Goal: Complete application form

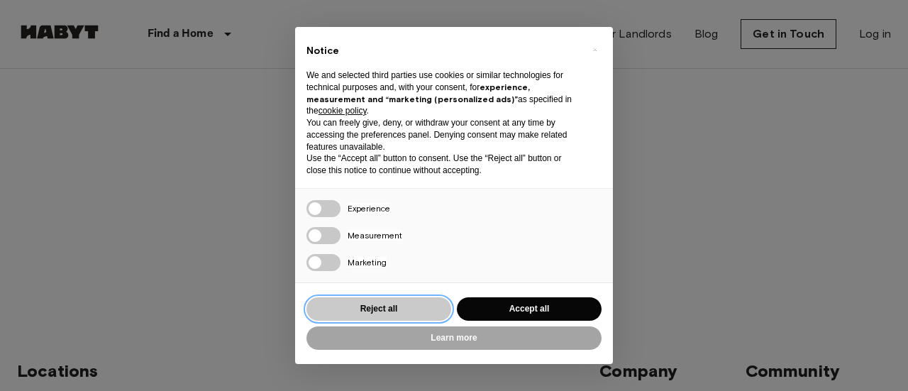
click at [408, 309] on button "Reject all" at bounding box center [378, 308] width 145 height 23
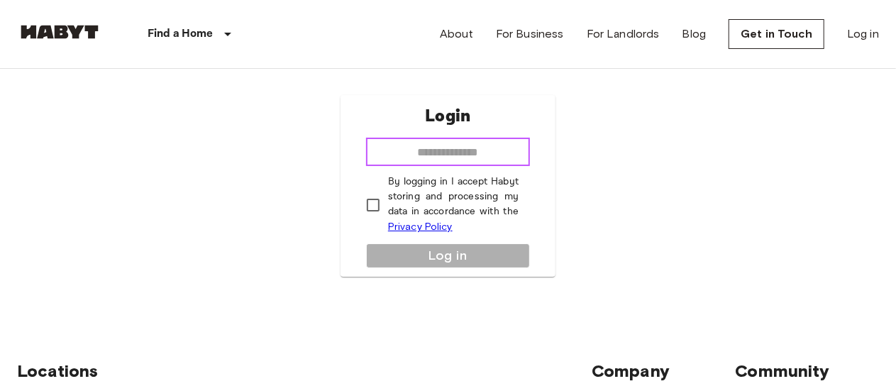
click at [442, 153] on input "email" at bounding box center [448, 152] width 164 height 28
type input "**********"
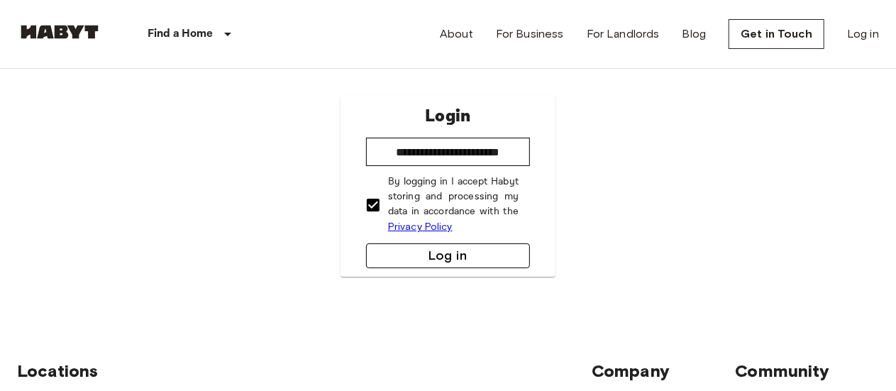
click at [457, 260] on button "Log in" at bounding box center [448, 255] width 164 height 25
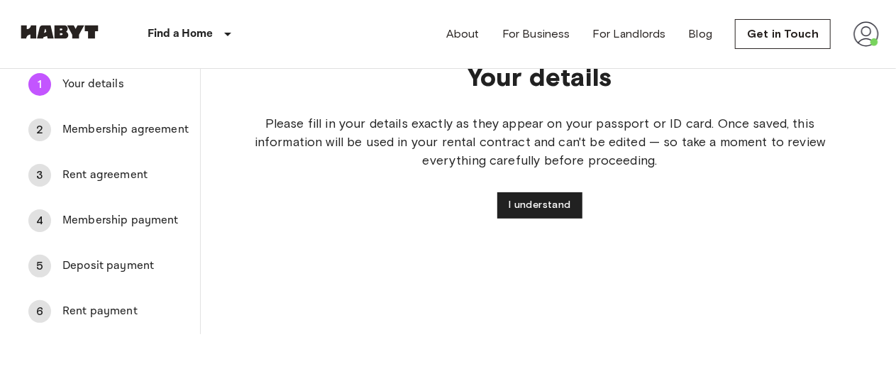
scroll to position [88, 0]
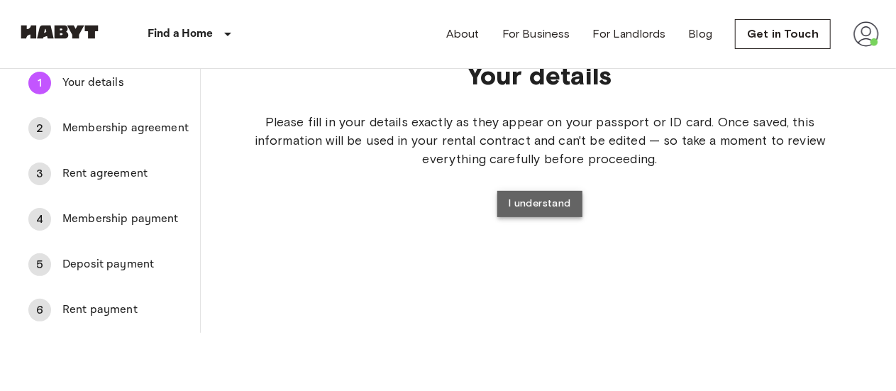
click at [549, 208] on button "I understand" at bounding box center [539, 204] width 85 height 26
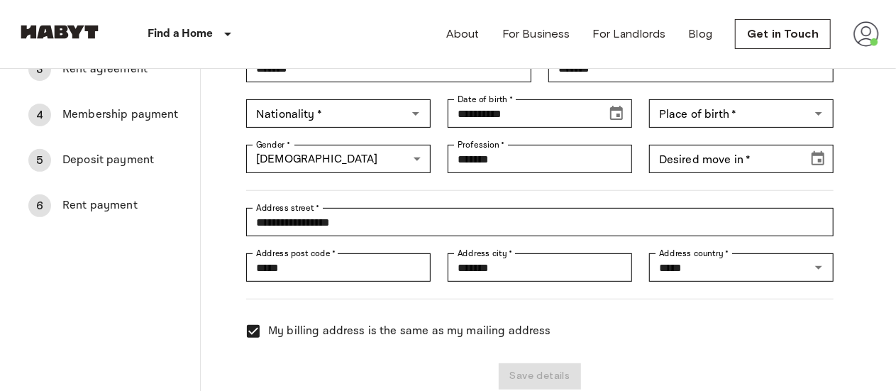
scroll to position [195, 0]
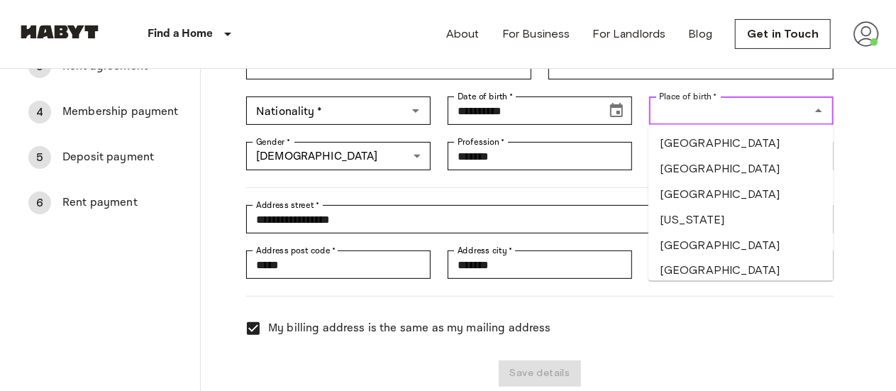
click at [683, 110] on input "Place of birth   *" at bounding box center [729, 111] width 152 height 20
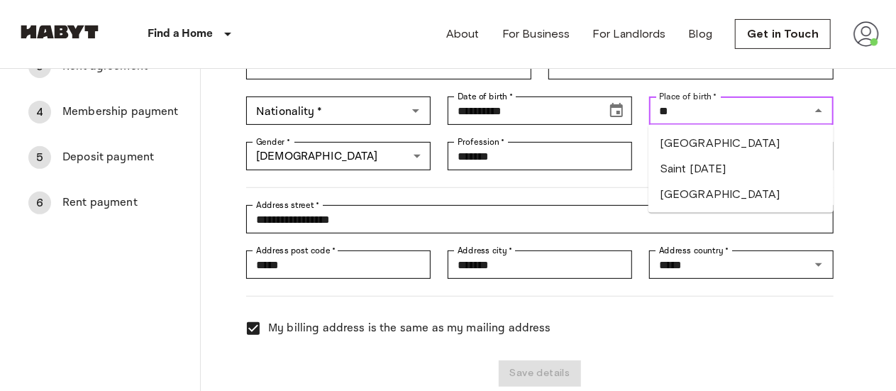
type input "*"
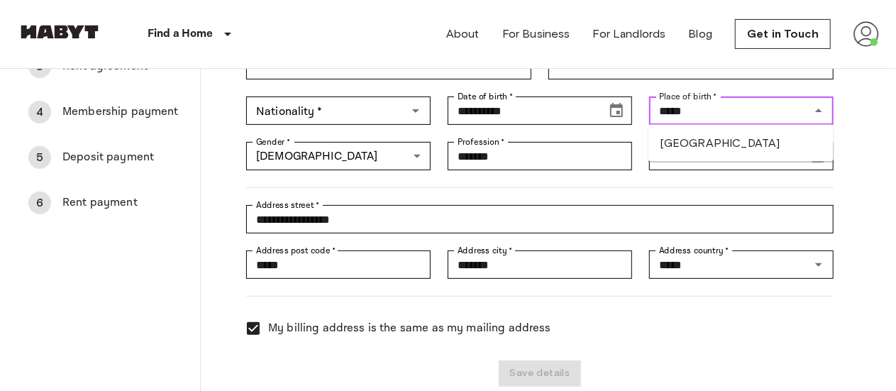
click at [674, 140] on li "[GEOGRAPHIC_DATA]" at bounding box center [740, 143] width 185 height 26
type input "*****"
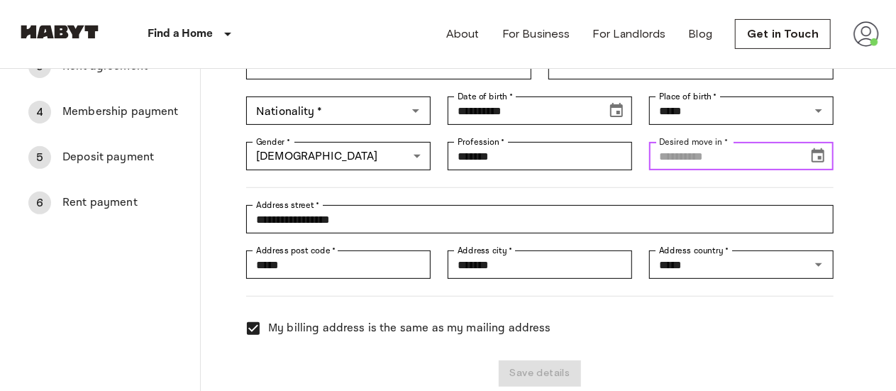
click at [696, 161] on input "Desired move in   *" at bounding box center [723, 156] width 149 height 28
click at [817, 160] on icon "Choose date, selected date is Feb 4, 1919" at bounding box center [817, 156] width 17 height 17
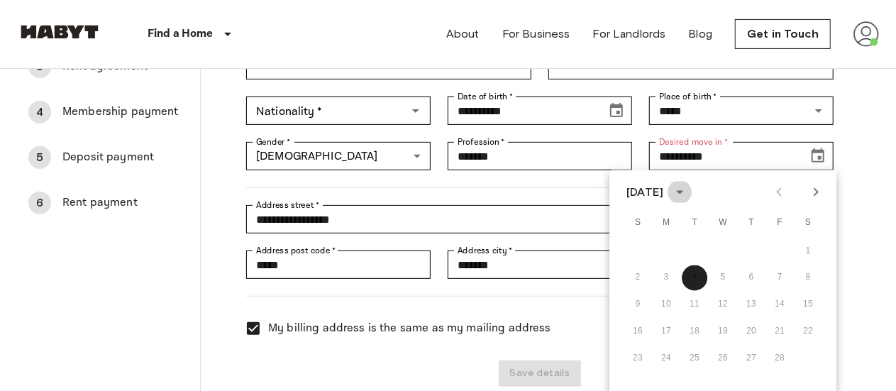
click at [688, 184] on icon "calendar view is open, switch to year view" at bounding box center [679, 192] width 17 height 17
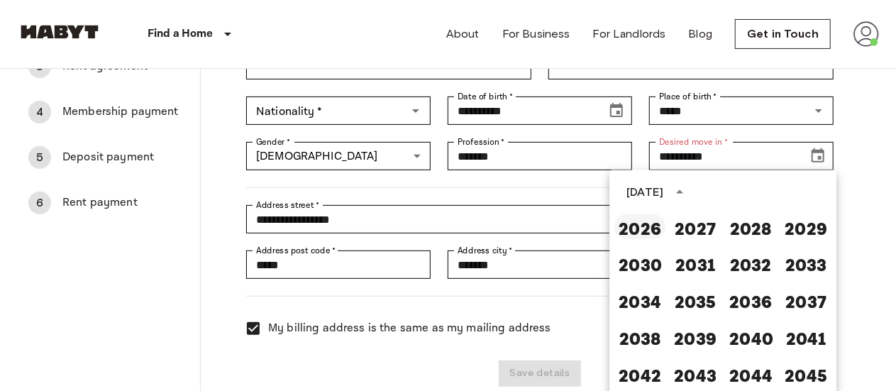
click at [643, 236] on button "2026" at bounding box center [639, 227] width 51 height 26
type input "**********"
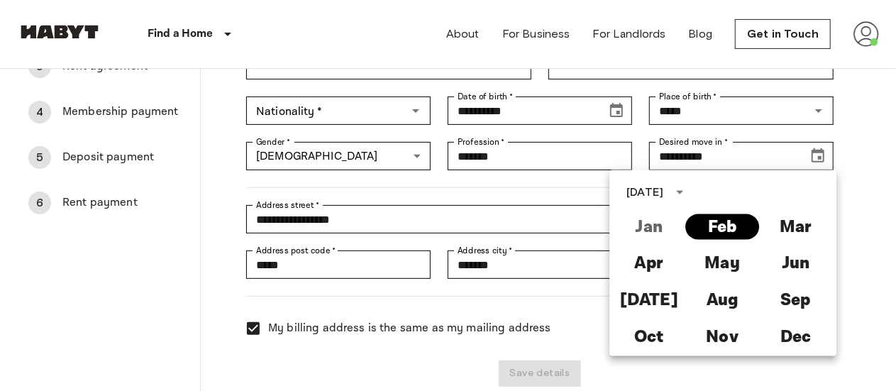
click at [726, 218] on button "Feb" at bounding box center [722, 227] width 73 height 26
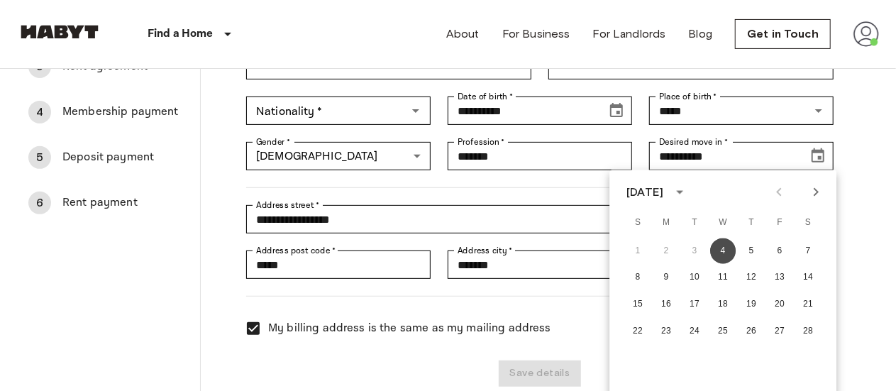
click at [723, 245] on button "4" at bounding box center [723, 251] width 26 height 26
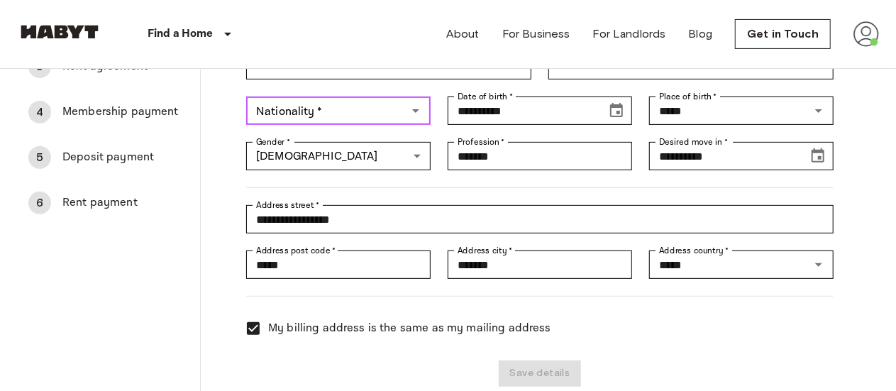
click at [376, 103] on input "Nationality   *" at bounding box center [326, 111] width 152 height 20
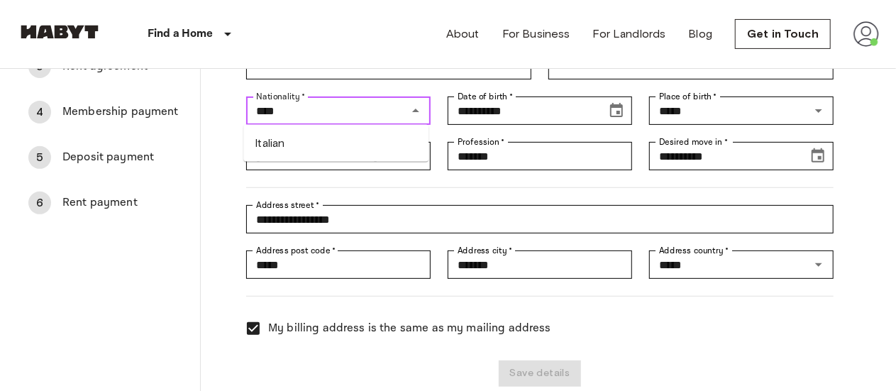
click at [301, 143] on li "Italian" at bounding box center [335, 143] width 185 height 26
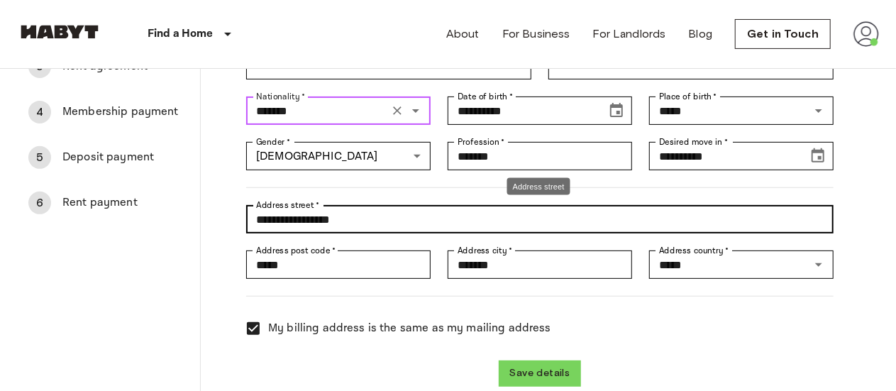
type input "*******"
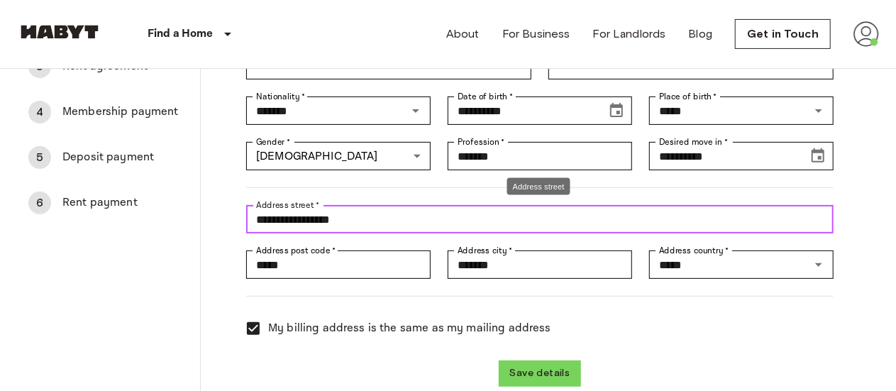
click at [355, 221] on input "**********" at bounding box center [539, 219] width 587 height 28
type input "**********"
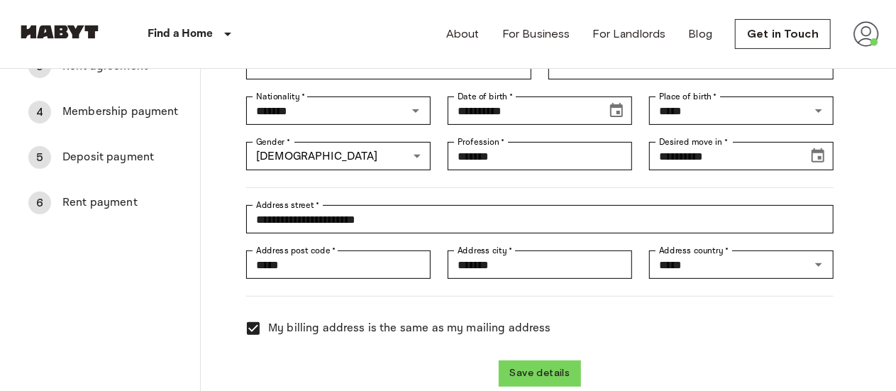
click at [450, 186] on div at bounding box center [531, 179] width 604 height 18
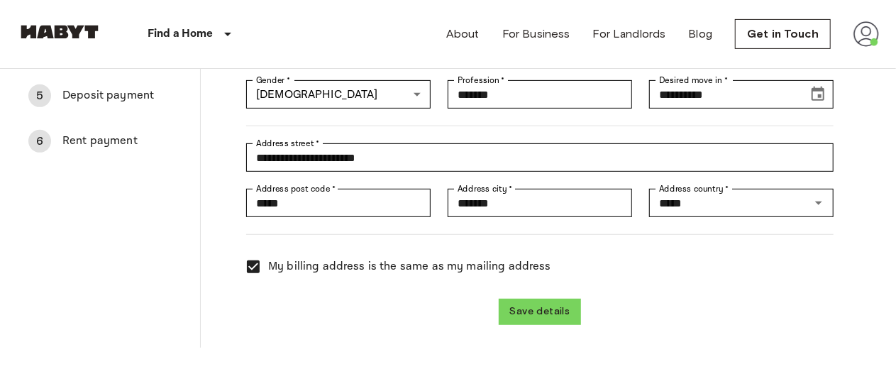
scroll to position [256, 0]
click at [545, 306] on button "Save details" at bounding box center [540, 312] width 83 height 26
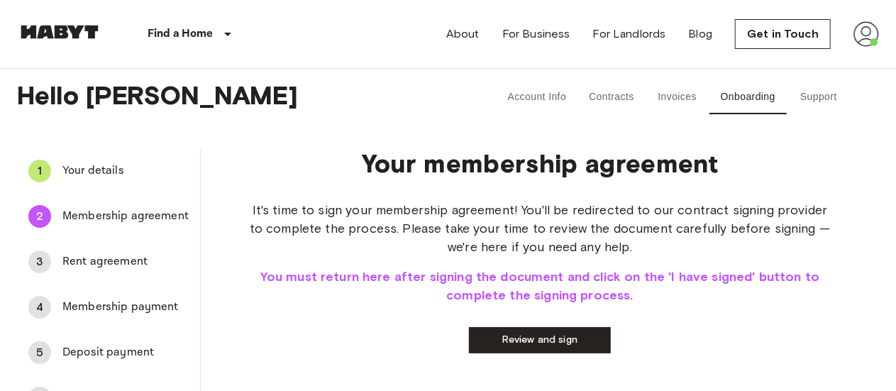
scroll to position [102, 0]
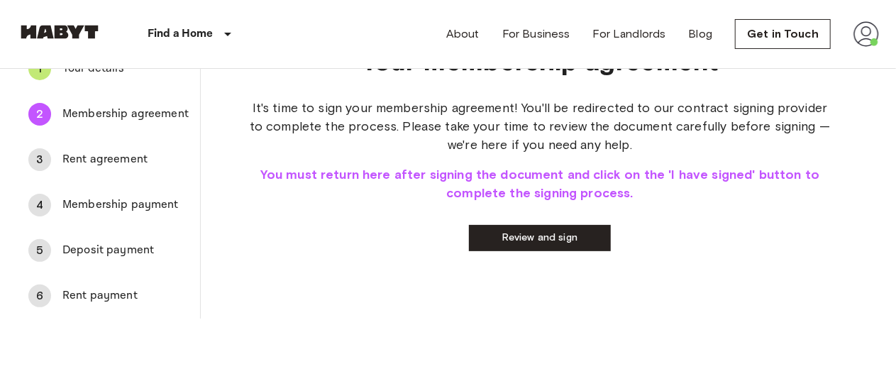
click at [549, 243] on link "Review and sign" at bounding box center [540, 238] width 142 height 26
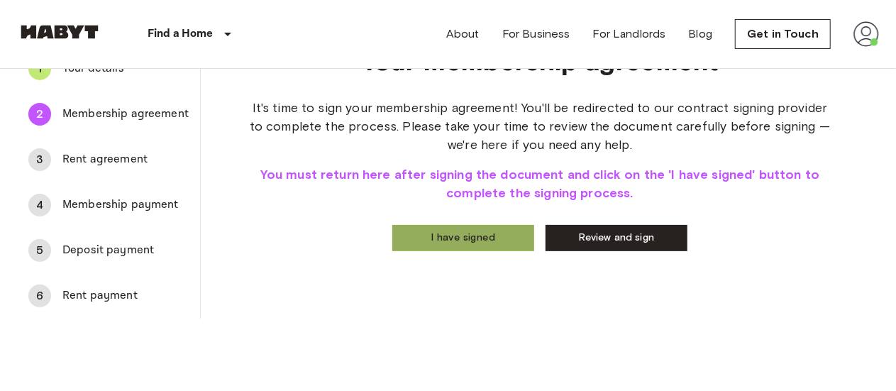
click at [513, 226] on button "I have signed" at bounding box center [463, 238] width 142 height 26
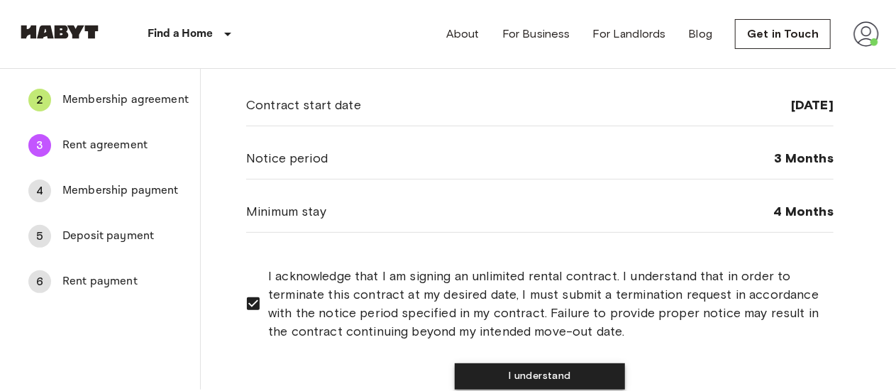
scroll to position [116, 0]
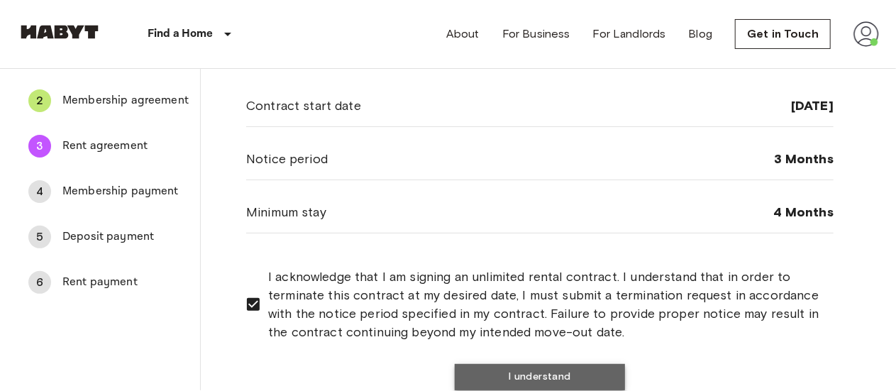
click at [523, 365] on button "I understand" at bounding box center [540, 377] width 170 height 26
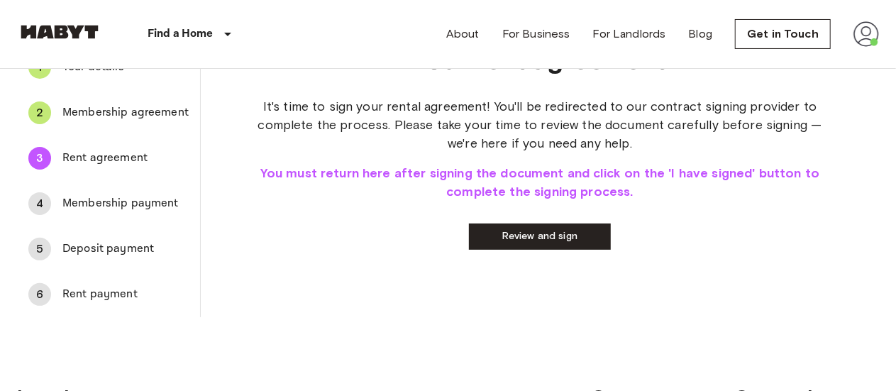
scroll to position [105, 0]
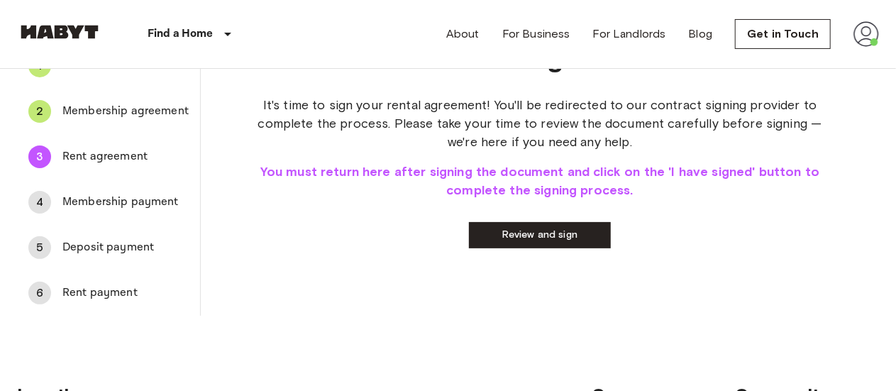
click at [528, 179] on span "You must return here after signing the document and click on the 'I have signed…" at bounding box center [539, 180] width 587 height 37
click at [527, 235] on link "Review and sign" at bounding box center [540, 235] width 142 height 26
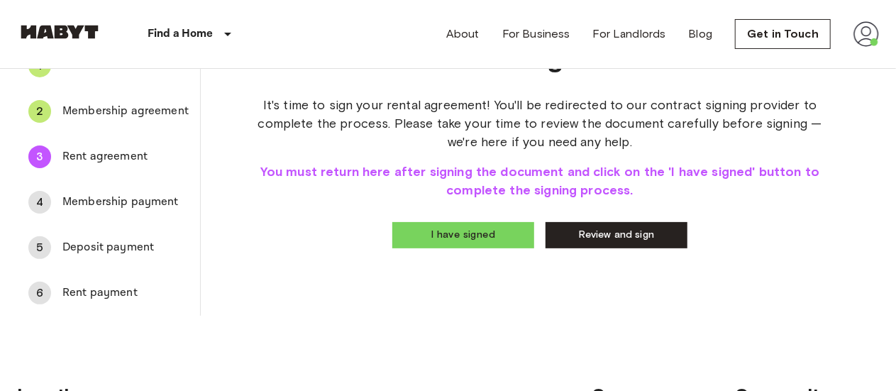
click at [115, 104] on span "Membership agreement" at bounding box center [125, 111] width 126 height 17
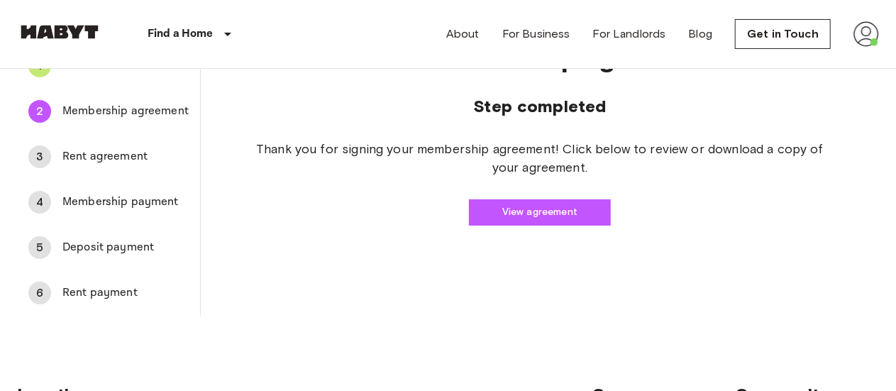
click at [511, 212] on link "View agreement" at bounding box center [540, 212] width 142 height 26
click at [113, 164] on span "Rent agreement" at bounding box center [125, 156] width 126 height 17
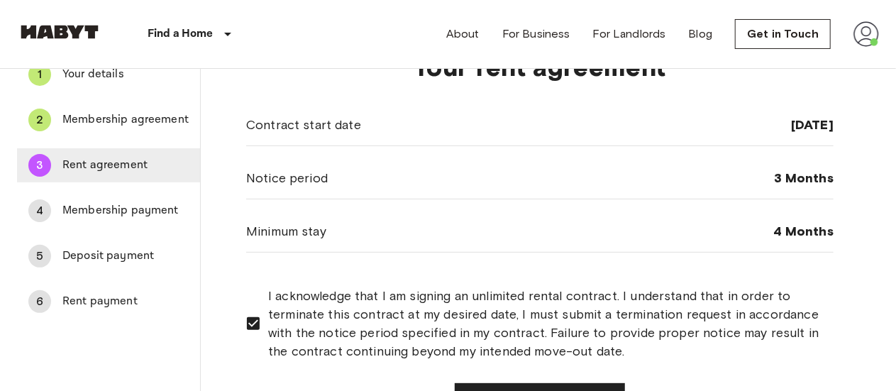
scroll to position [96, 0]
click at [115, 117] on span "Membership agreement" at bounding box center [125, 120] width 126 height 17
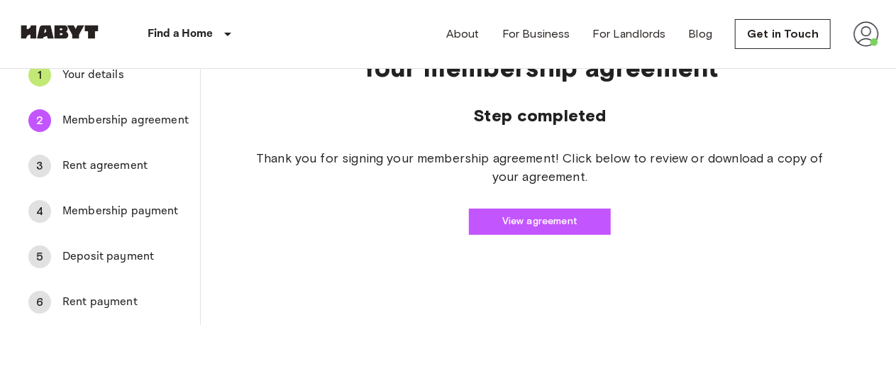
scroll to position [35, 0]
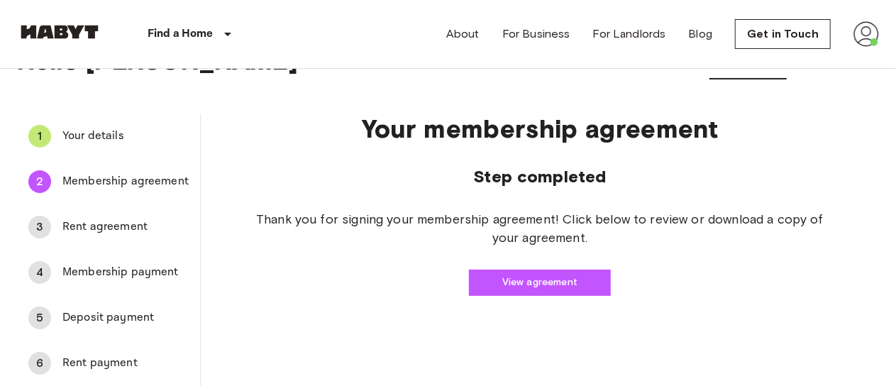
click at [147, 215] on div "3 Rent agreement" at bounding box center [108, 227] width 183 height 34
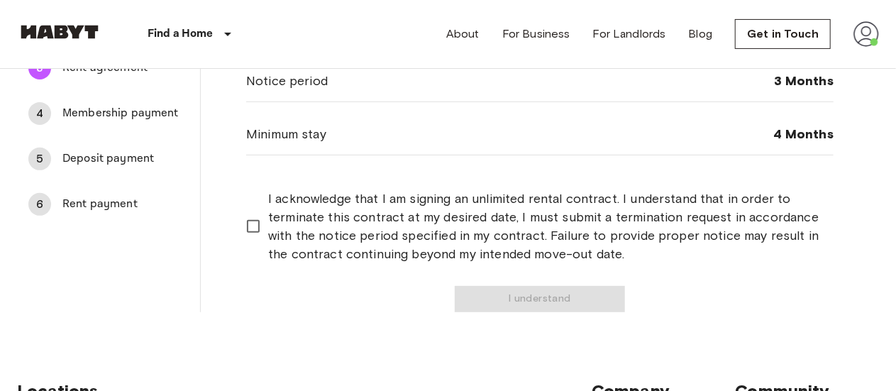
scroll to position [195, 0]
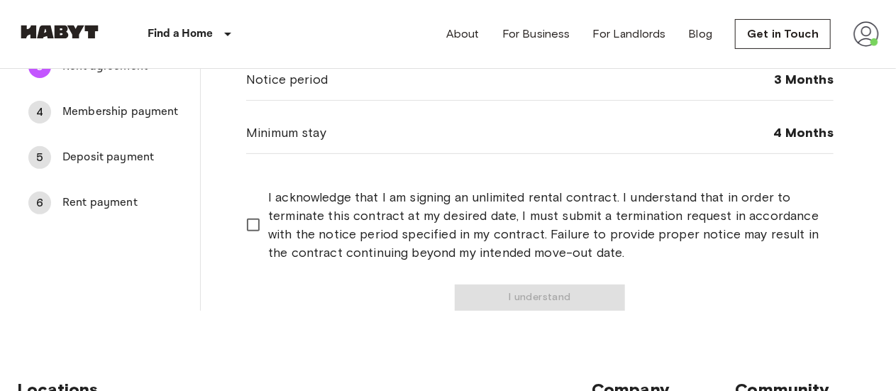
click at [277, 231] on span "I acknowledge that I am signing an unlimited rental contract. I understand that…" at bounding box center [545, 225] width 554 height 74
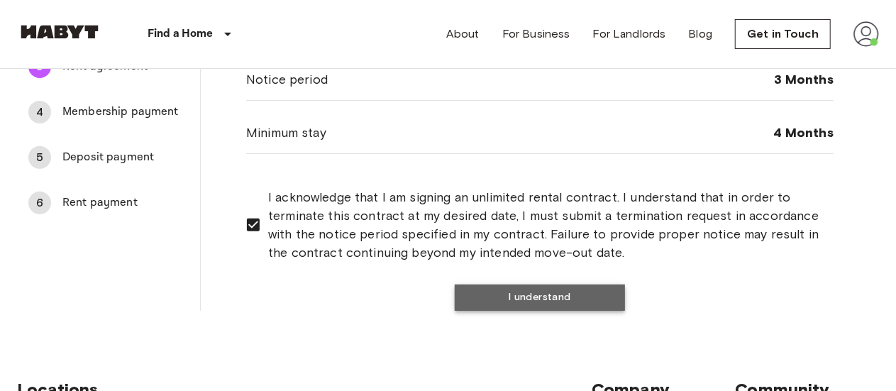
click at [518, 304] on button "I understand" at bounding box center [540, 297] width 170 height 26
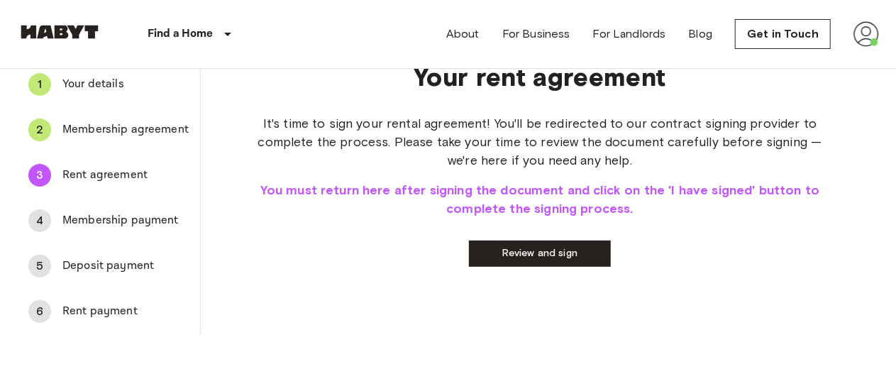
scroll to position [83, 0]
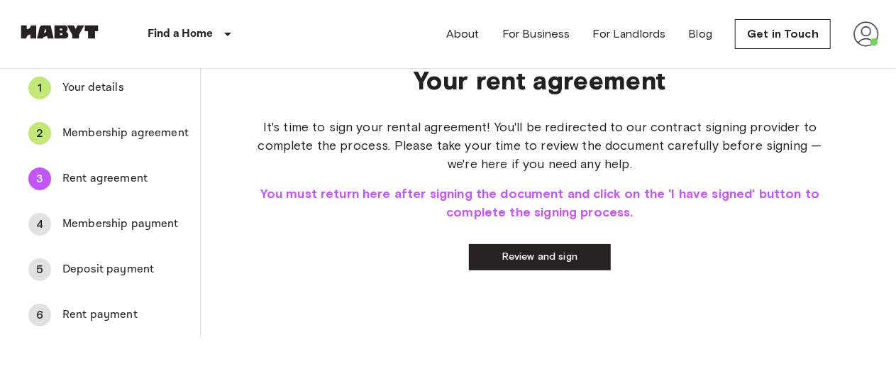
click at [526, 256] on link "Review and sign" at bounding box center [540, 257] width 142 height 26
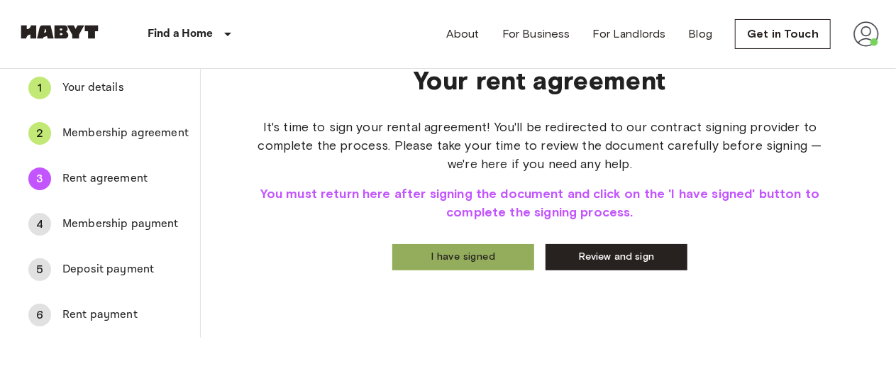
click at [452, 249] on button "I have signed" at bounding box center [463, 257] width 142 height 26
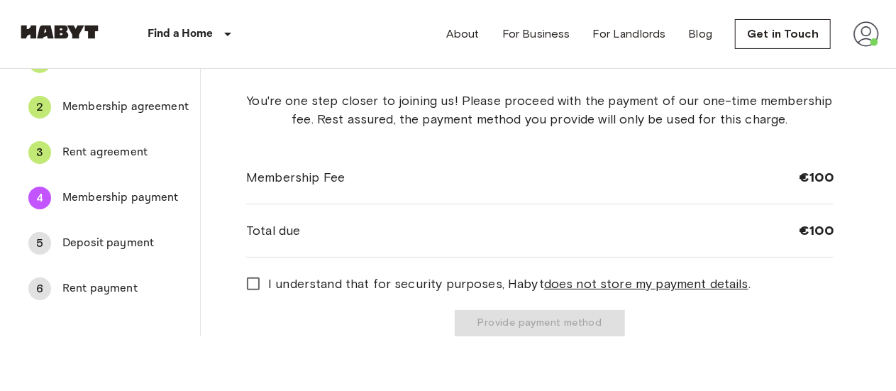
scroll to position [116, 0]
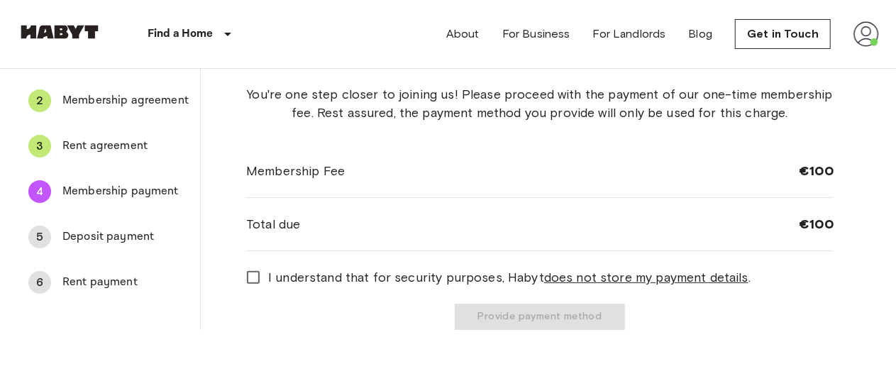
click at [391, 272] on span "I understand that for security purposes, [PERSON_NAME] does not store my paymen…" at bounding box center [509, 277] width 482 height 18
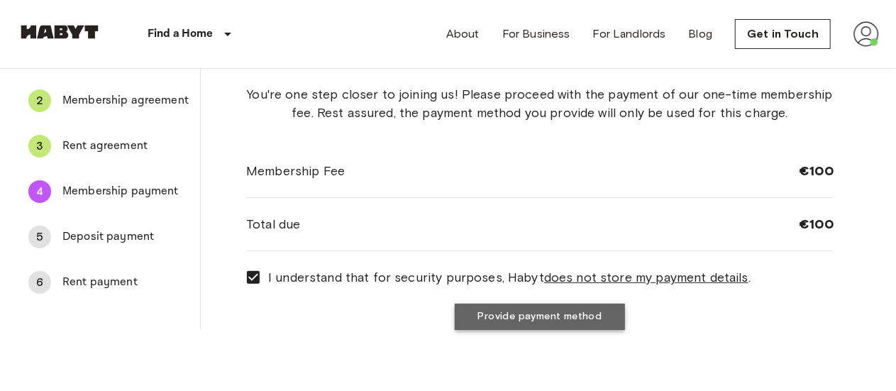
click at [529, 313] on button "Provide payment method" at bounding box center [540, 317] width 170 height 26
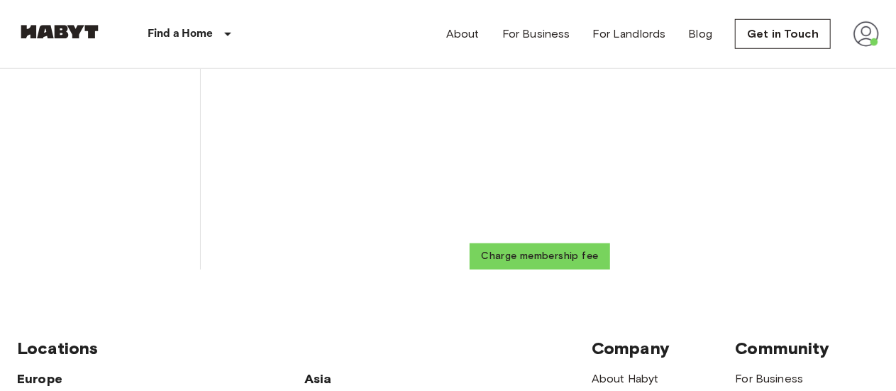
scroll to position [520, 0]
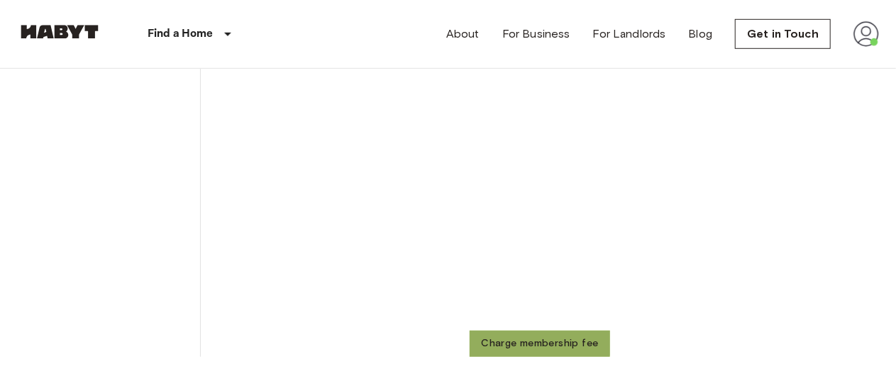
click at [531, 340] on button "Charge membership fee" at bounding box center [539, 343] width 140 height 26
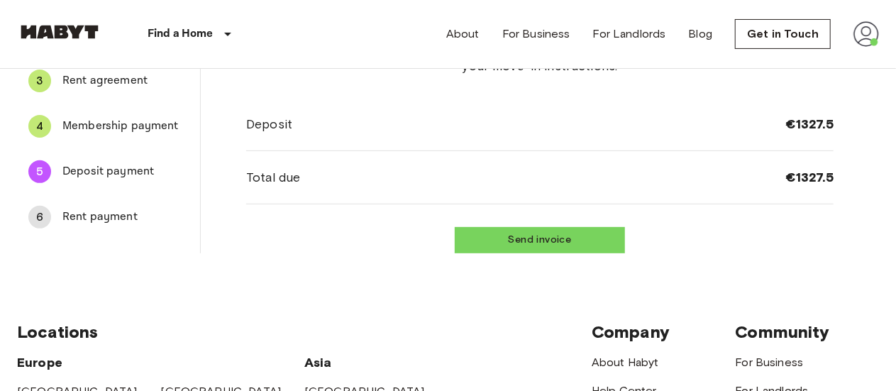
scroll to position [180, 0]
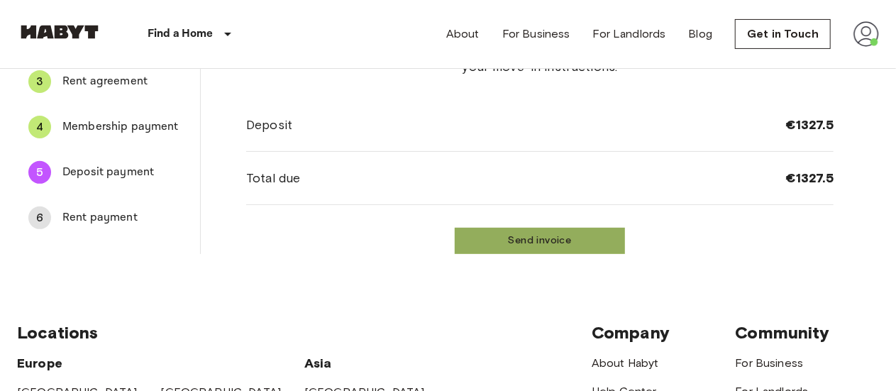
click at [542, 248] on button "Send invoice" at bounding box center [540, 241] width 170 height 26
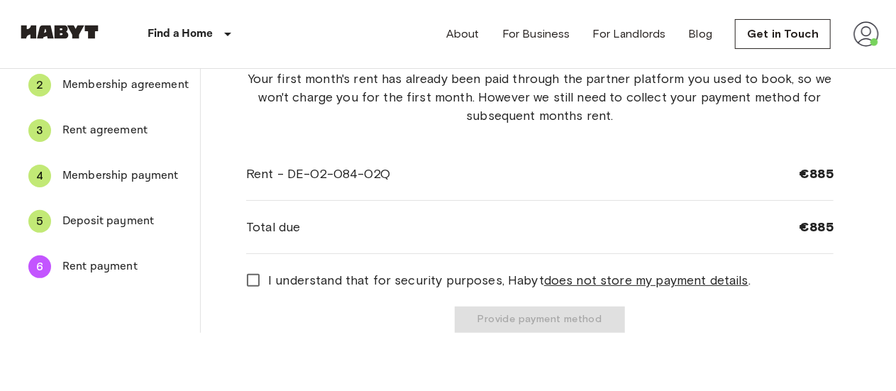
scroll to position [150, 0]
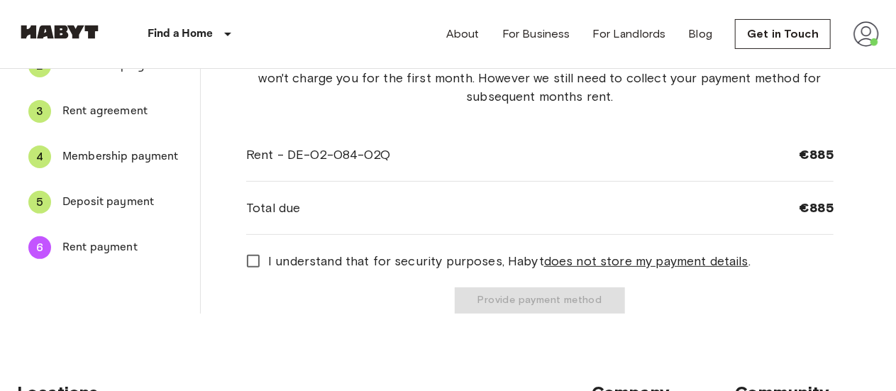
click at [269, 260] on span "I understand that for security purposes, [PERSON_NAME] does not store my paymen…" at bounding box center [509, 261] width 482 height 18
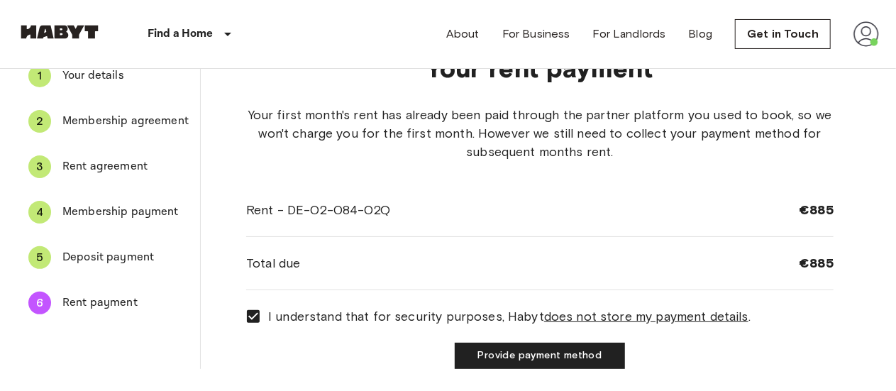
scroll to position [90, 0]
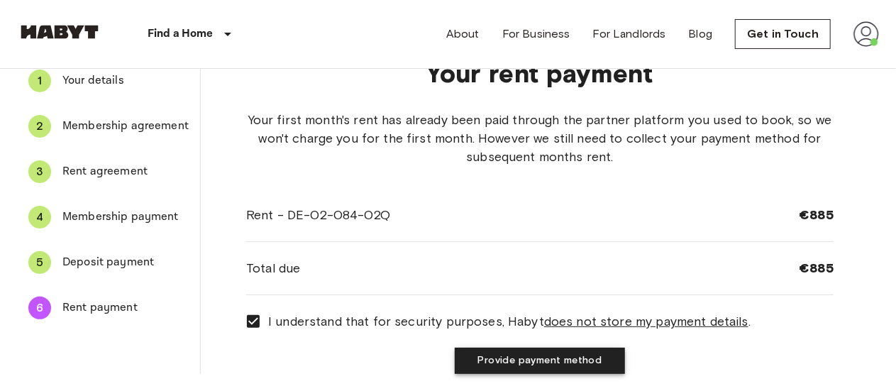
click at [556, 355] on button "Provide payment method" at bounding box center [540, 361] width 170 height 26
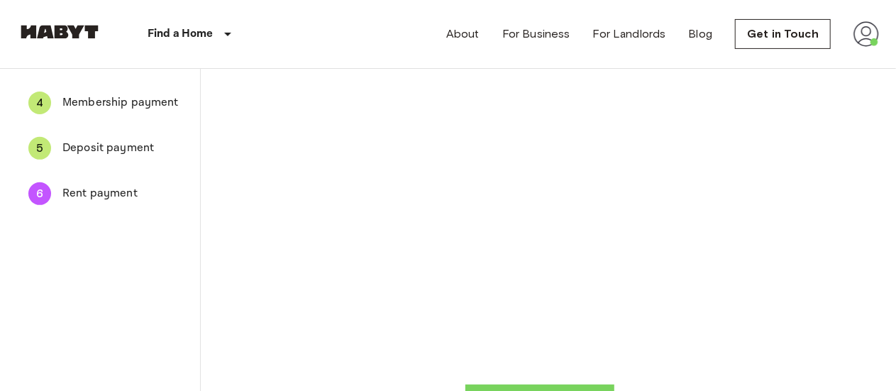
scroll to position [140, 0]
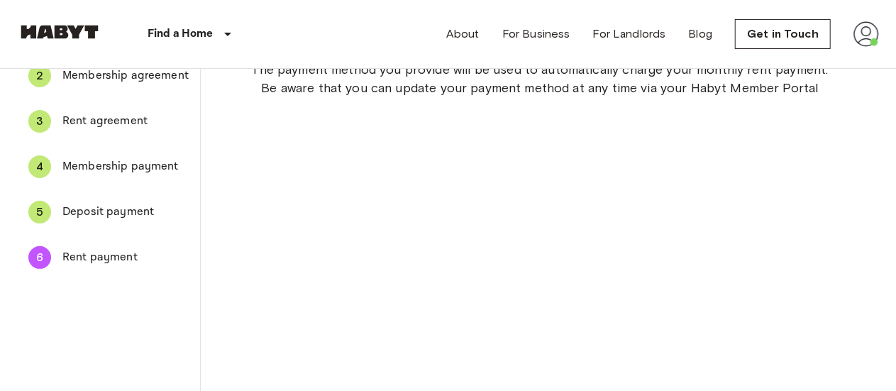
click at [692, 199] on div "The payment method you provide will be used to automatically charge your monthl…" at bounding box center [539, 266] width 587 height 413
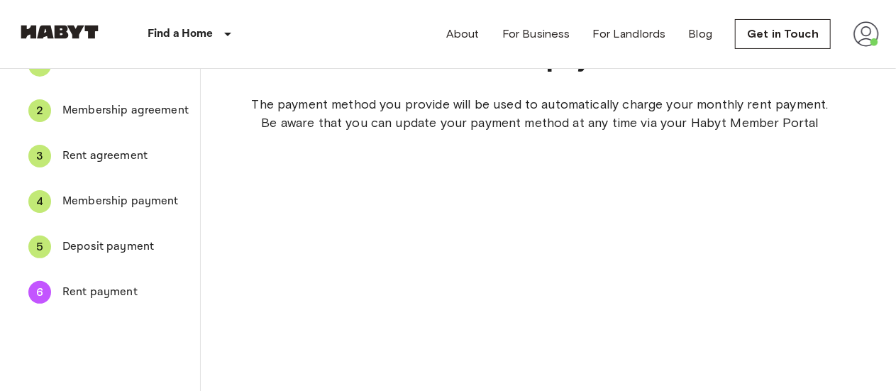
scroll to position [106, 0]
drag, startPoint x: 783, startPoint y: 232, endPoint x: 748, endPoint y: 279, distance: 58.3
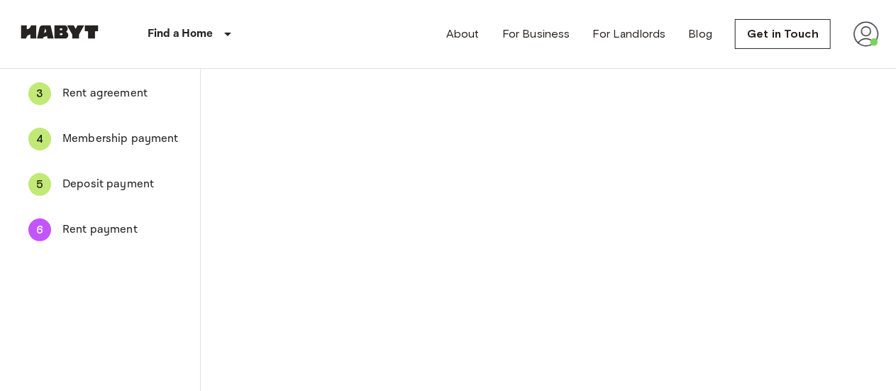
scroll to position [167, 0]
click at [801, 167] on div "The payment method you provide will be used to automatically charge your monthl…" at bounding box center [539, 344] width 587 height 623
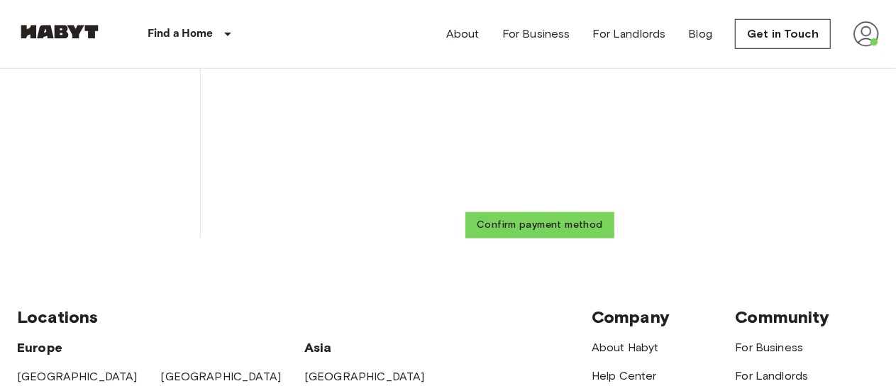
scroll to position [584, 0]
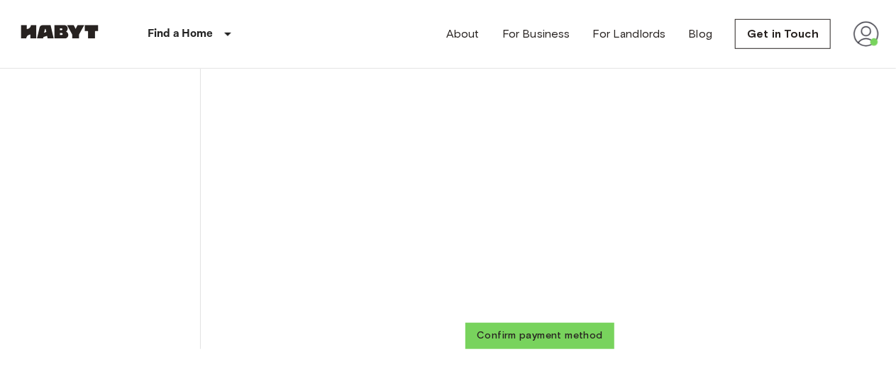
scroll to position [526, 0]
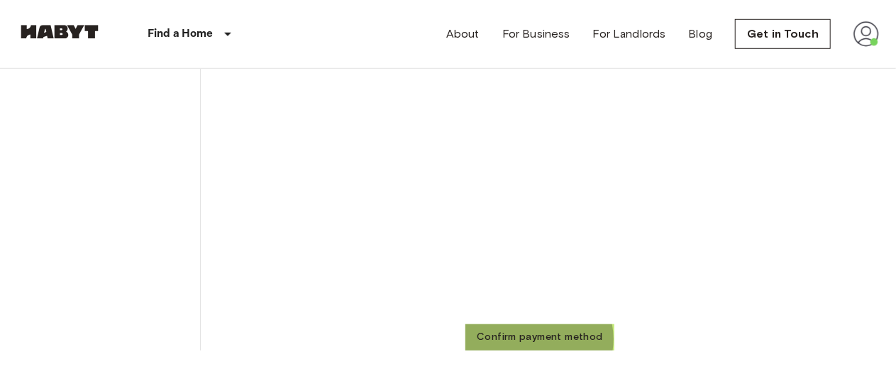
click at [537, 338] on button "Confirm payment method" at bounding box center [539, 337] width 149 height 26
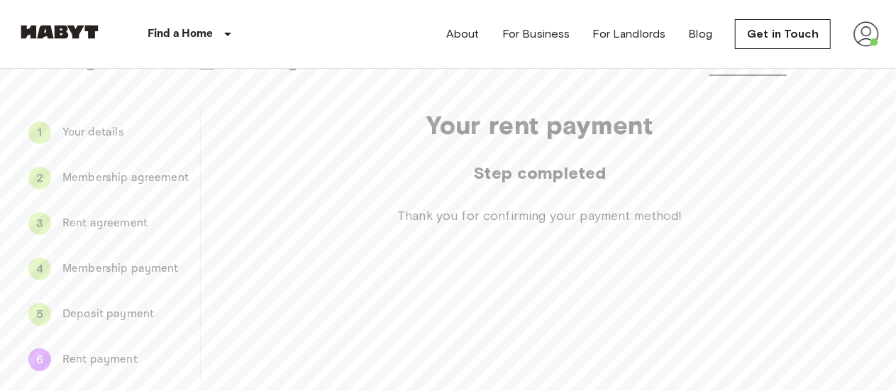
scroll to position [0, 0]
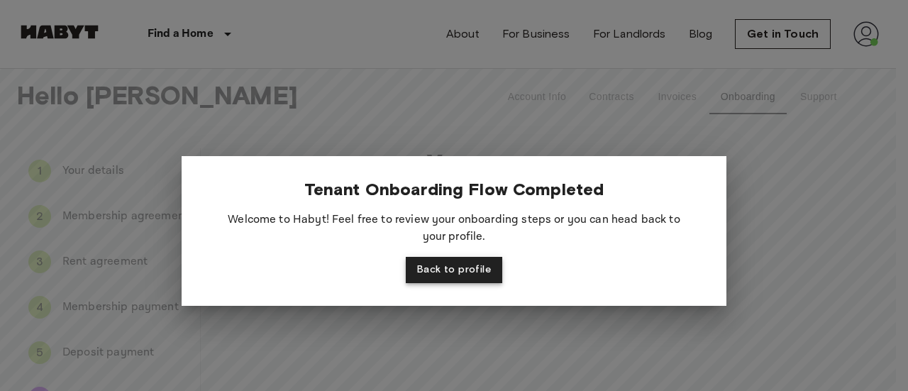
click at [452, 272] on button "Back to profile" at bounding box center [454, 270] width 96 height 26
